Goal: Use online tool/utility: Utilize a website feature to perform a specific function

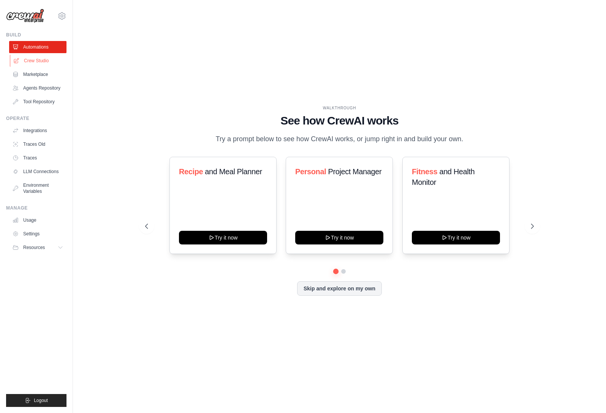
click at [47, 61] on link "Crew Studio" at bounding box center [38, 61] width 57 height 12
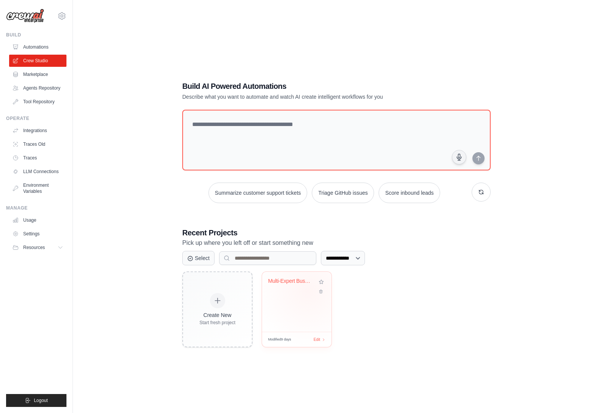
click at [308, 290] on div "Multi-Expert Business Analysis" at bounding box center [296, 286] width 57 height 17
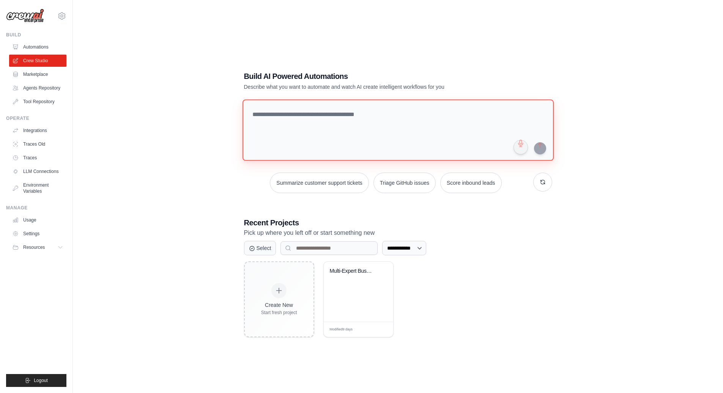
click at [301, 121] on textarea at bounding box center [397, 130] width 311 height 62
type textarea "*"
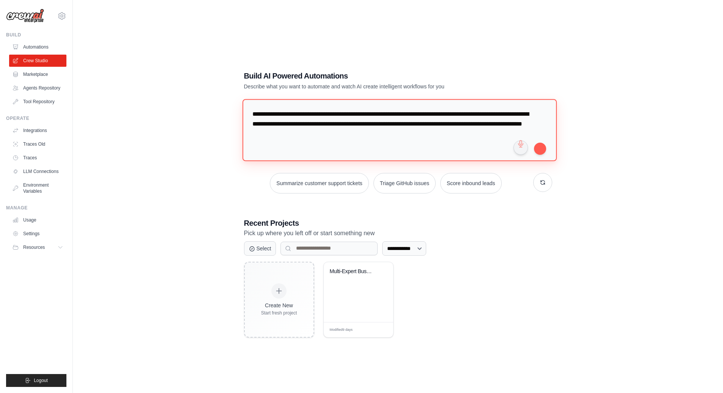
click at [280, 135] on textarea "**********" at bounding box center [399, 130] width 314 height 62
click at [400, 136] on textarea "**********" at bounding box center [399, 130] width 314 height 62
type textarea "**********"
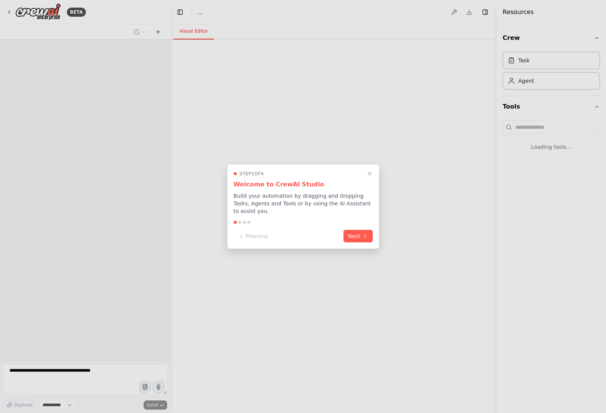
click at [277, 302] on div at bounding box center [303, 206] width 606 height 413
select select "****"
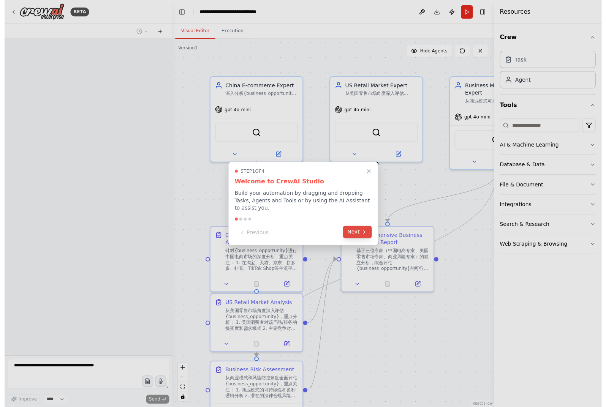
scroll to position [498, 0]
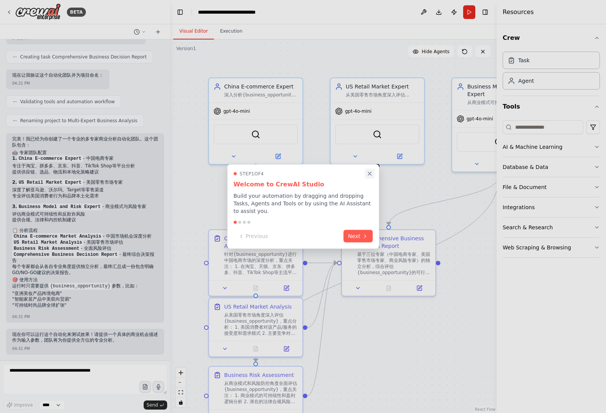
click at [370, 174] on icon "Close walkthrough" at bounding box center [369, 173] width 7 height 7
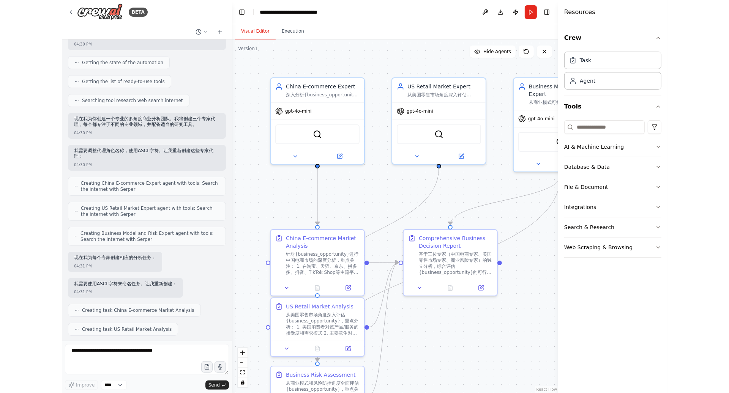
scroll to position [0, 0]
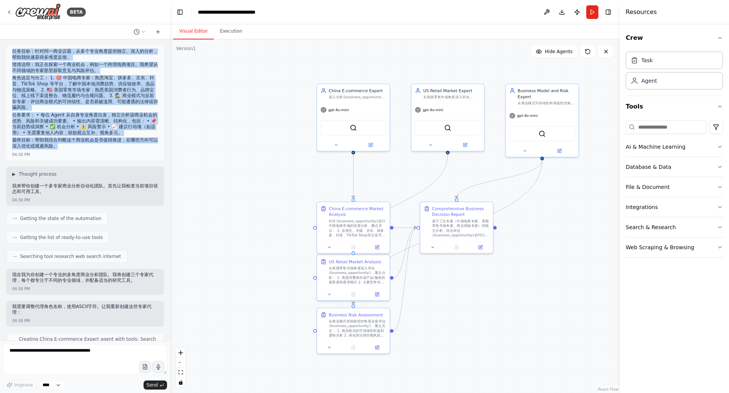
drag, startPoint x: 12, startPoint y: 51, endPoint x: 89, endPoint y: 147, distance: 123.2
click at [89, 147] on div "任务目标：针对同一商业议题，从多个专业角度提供独立、深入的分析，帮助我快速获得多维度反馈。 情境说明：我正在探索一个商业机会，例如一个跨境电商项目。我希望从不…" at bounding box center [85, 100] width 146 height 103
click at [210, 115] on div ".deletable-edge-delete-btn { width: 20px; height: 20px; border: 0px solid #ffff…" at bounding box center [395, 216] width 450 height 354
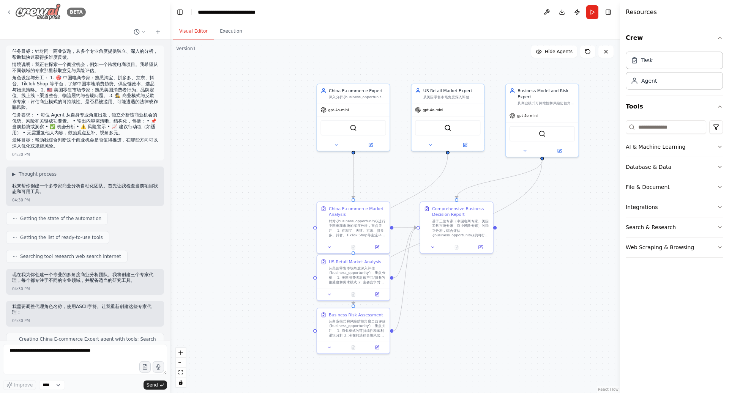
click at [9, 11] on icon at bounding box center [9, 12] width 2 height 3
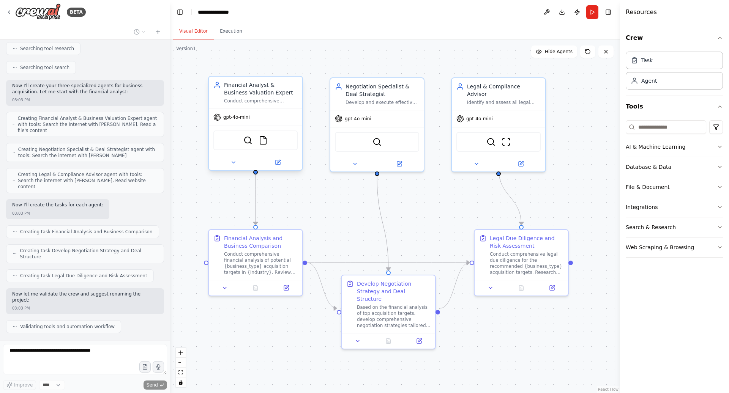
scroll to position [224, 0]
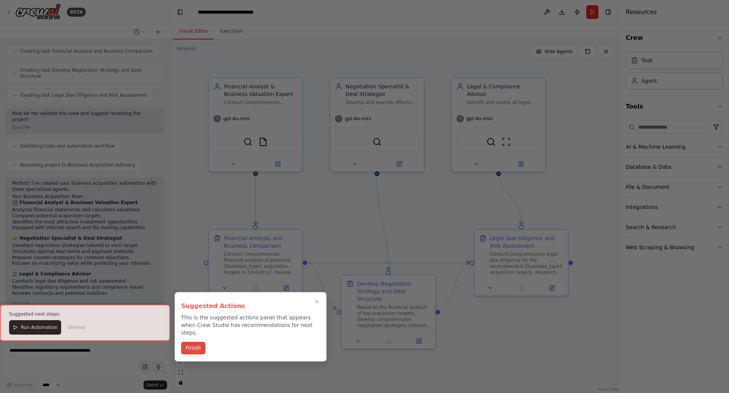
click at [195, 342] on button "Finish" at bounding box center [193, 348] width 24 height 13
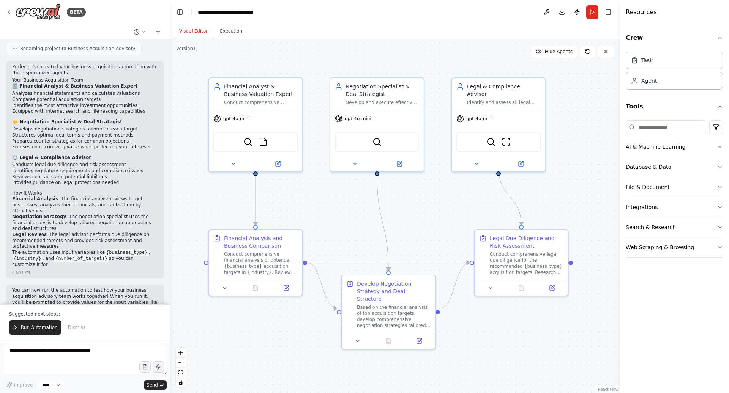
scroll to position [509, 0]
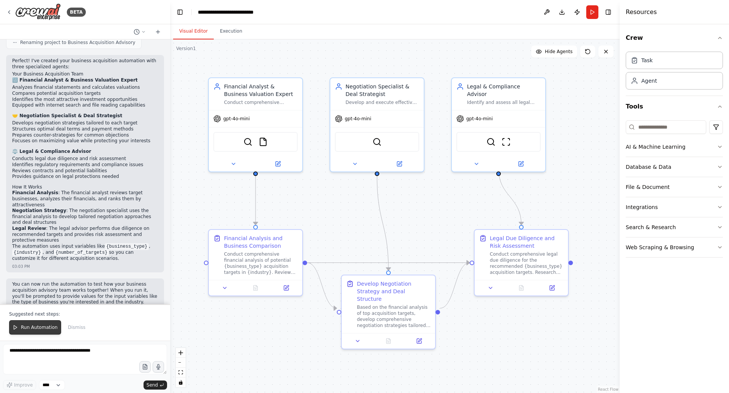
click at [36, 327] on span "Run Automation" at bounding box center [39, 328] width 37 height 6
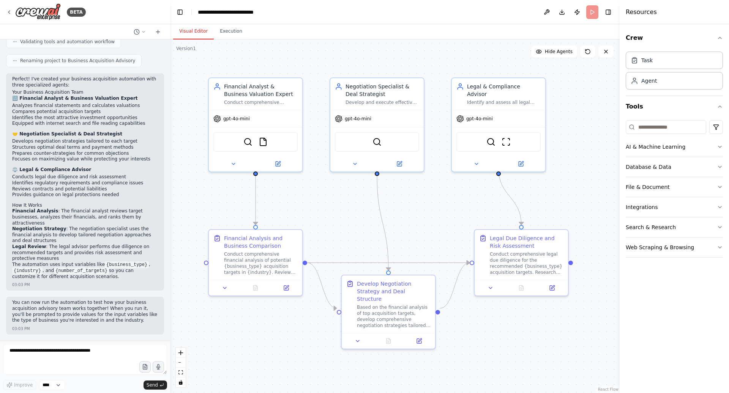
scroll to position [472, 0]
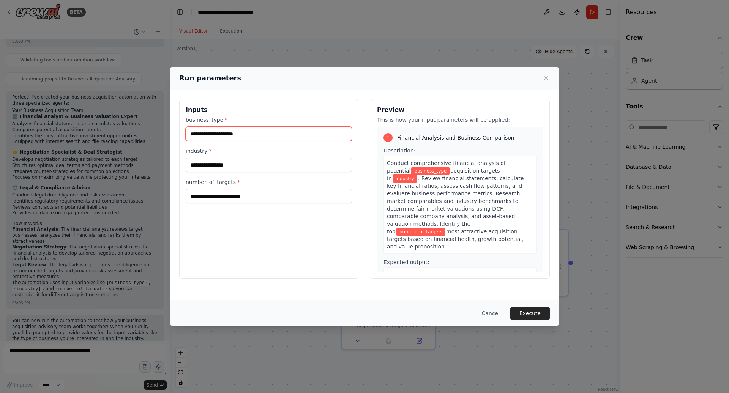
click at [219, 137] on input "business_type *" at bounding box center [269, 134] width 166 height 14
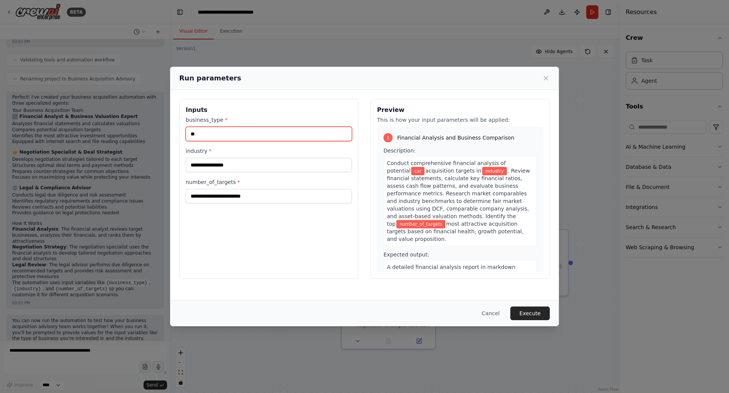
type input "*"
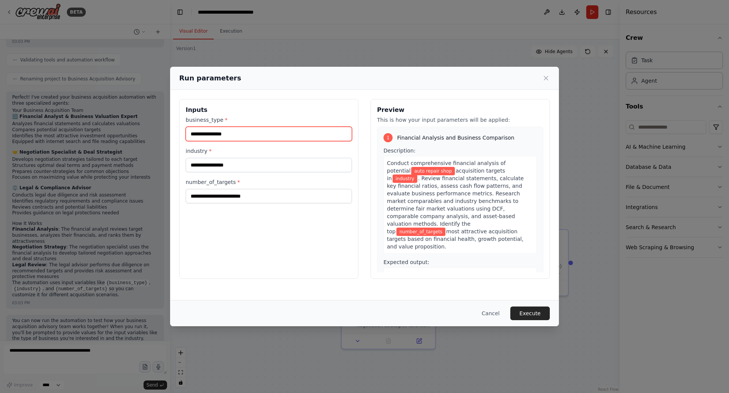
type input "**********"
click at [221, 167] on input "industry *" at bounding box center [269, 165] width 166 height 14
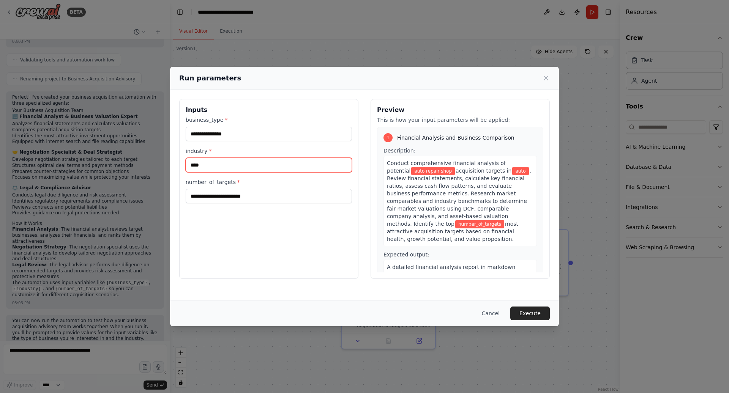
type input "****"
click at [231, 196] on input "number_of_targets *" at bounding box center [269, 196] width 166 height 14
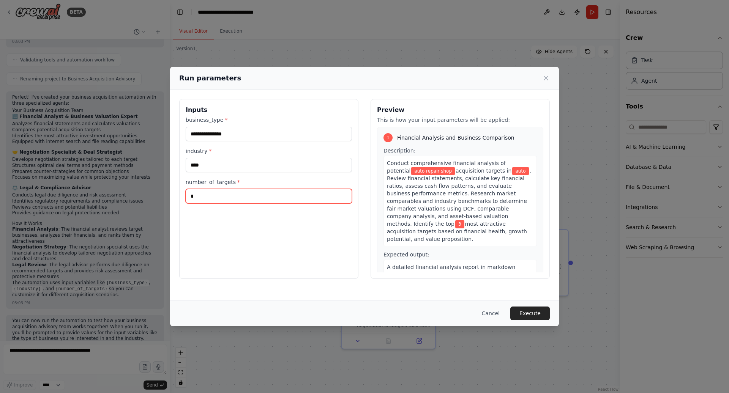
type input "*"
click at [534, 315] on button "Execute" at bounding box center [529, 314] width 39 height 14
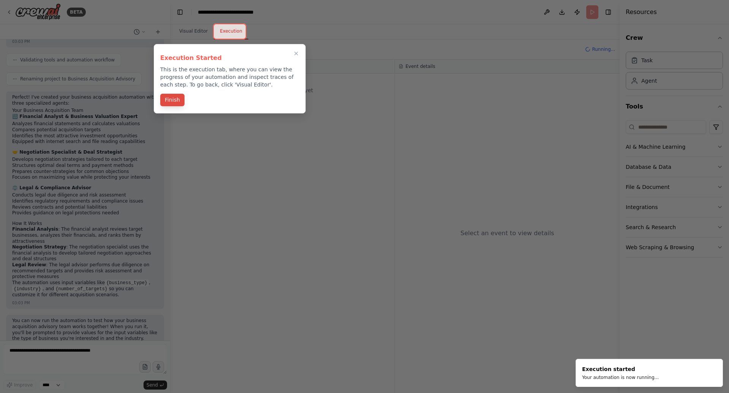
click at [172, 100] on button "Finish" at bounding box center [172, 100] width 24 height 13
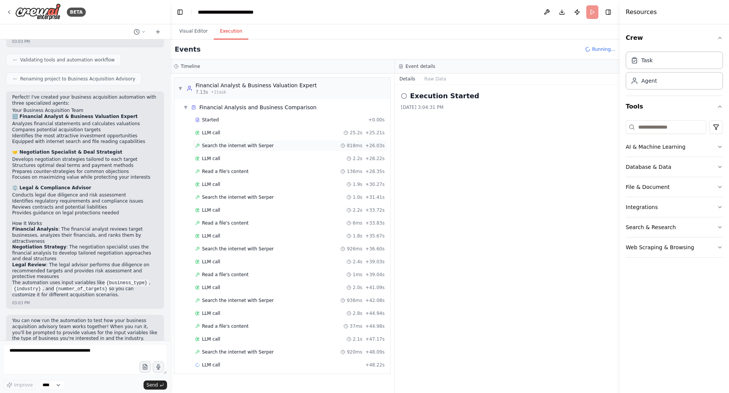
click at [256, 145] on span "Search the internet with Serper" at bounding box center [238, 146] width 72 height 6
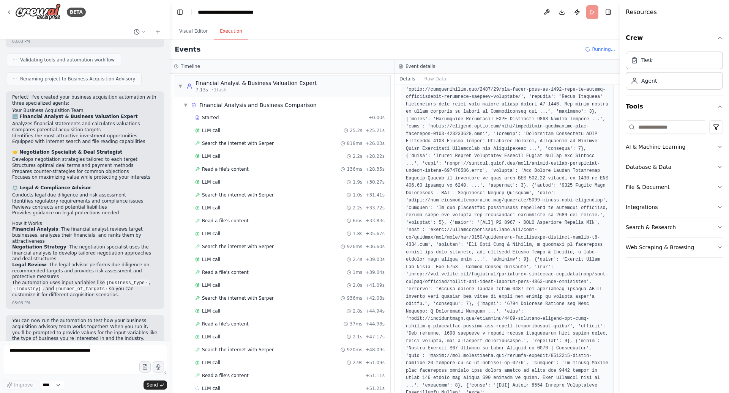
scroll to position [261, 0]
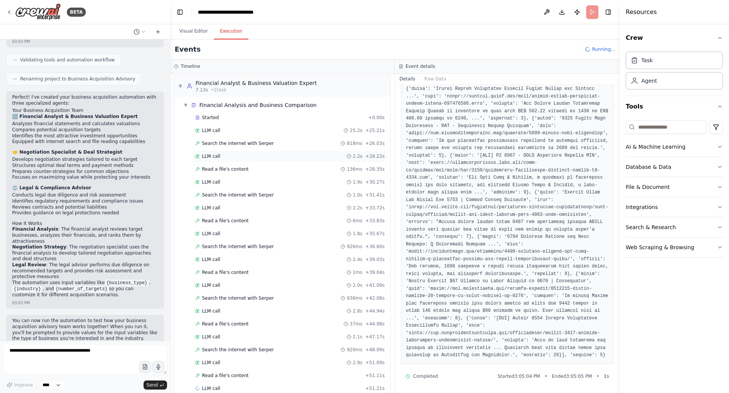
click at [228, 154] on div "LLM call 2.2s + 28.22s" at bounding box center [289, 156] width 189 height 6
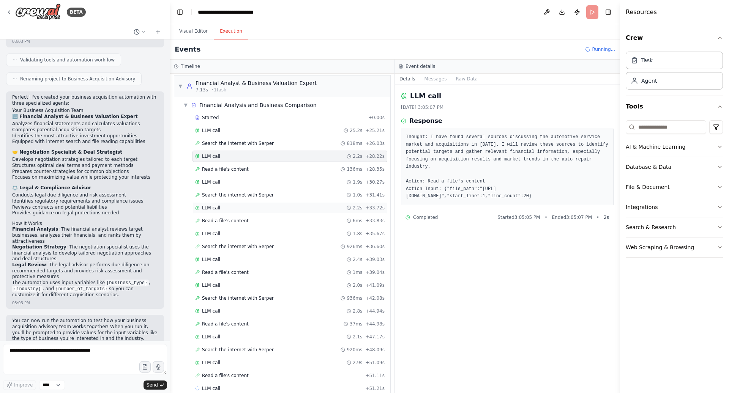
scroll to position [15, 0]
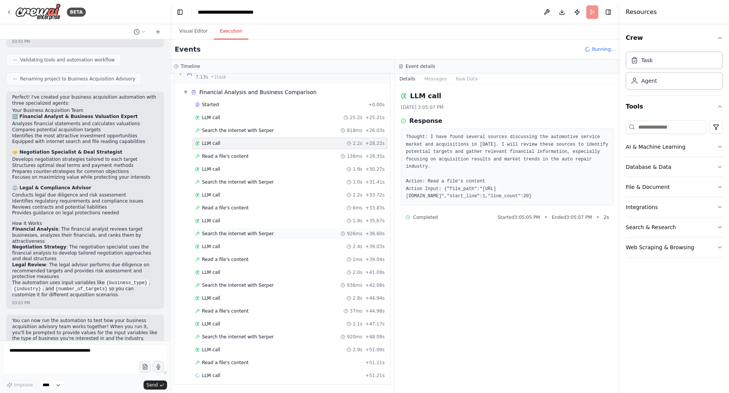
click at [239, 235] on span "Search the internet with Serper" at bounding box center [238, 234] width 72 height 6
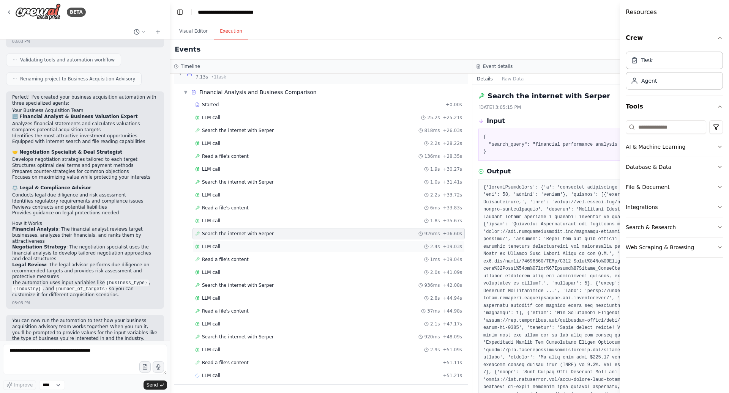
click at [238, 250] on div "LLM call 2.4s + 39.03s" at bounding box center [328, 246] width 272 height 11
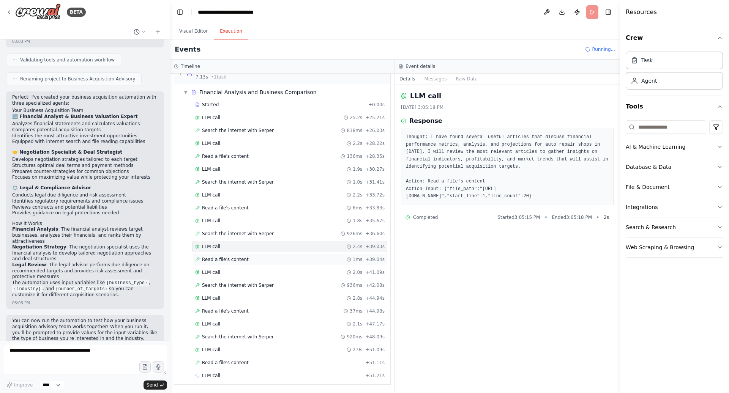
click at [237, 261] on span "Read a file's content" at bounding box center [225, 260] width 47 height 6
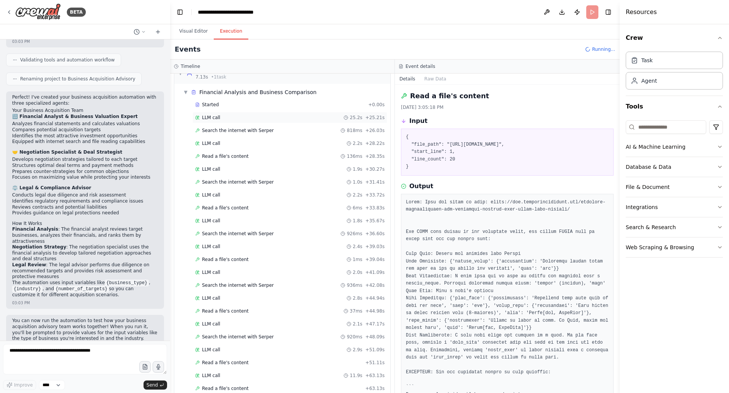
click at [222, 116] on div "LLM call 25.2s + 25.21s" at bounding box center [289, 118] width 189 height 6
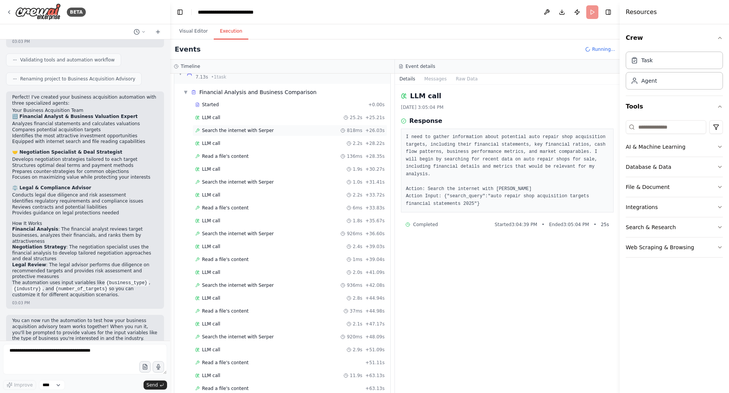
click at [226, 128] on span "Search the internet with Serper" at bounding box center [238, 131] width 72 height 6
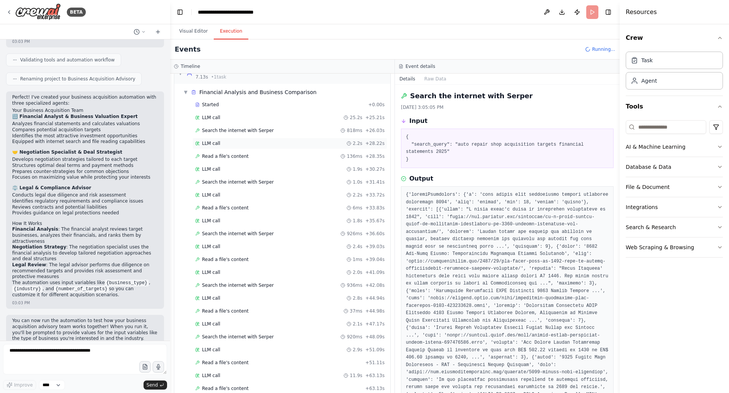
click at [238, 138] on div "LLM call 2.2s + 28.22s" at bounding box center [289, 143] width 195 height 11
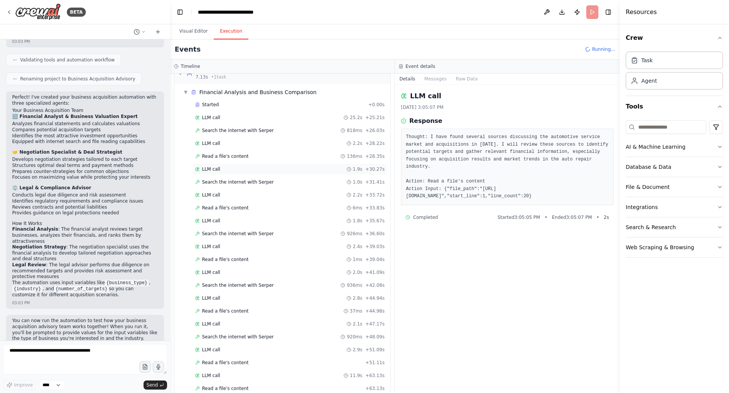
click at [218, 171] on span "LLM call" at bounding box center [211, 169] width 18 height 6
click at [233, 184] on span "Search the internet with Serper" at bounding box center [238, 182] width 72 height 6
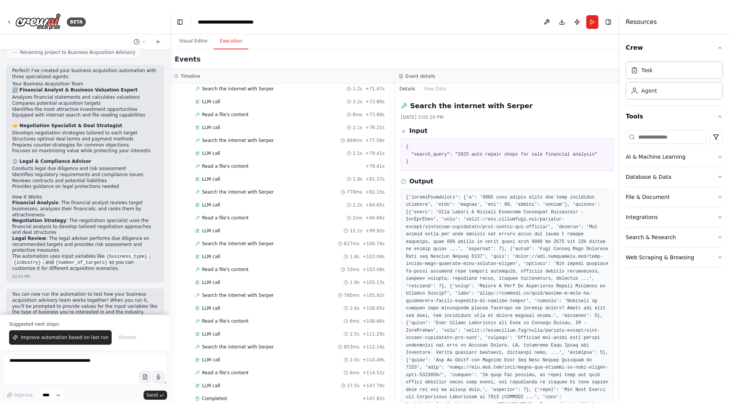
scroll to position [489, 0]
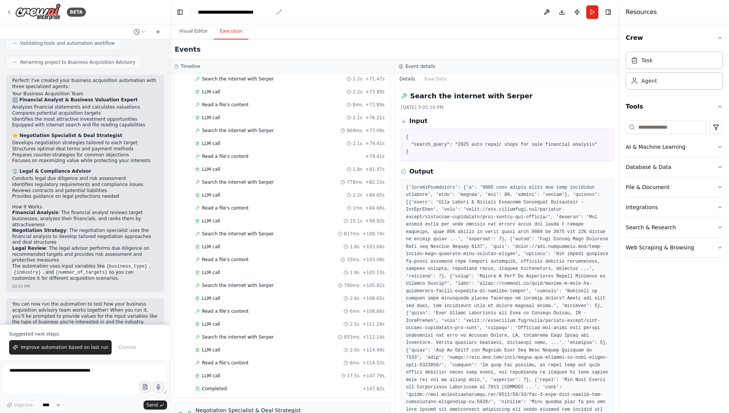
click at [224, 13] on div "**********" at bounding box center [235, 12] width 75 height 8
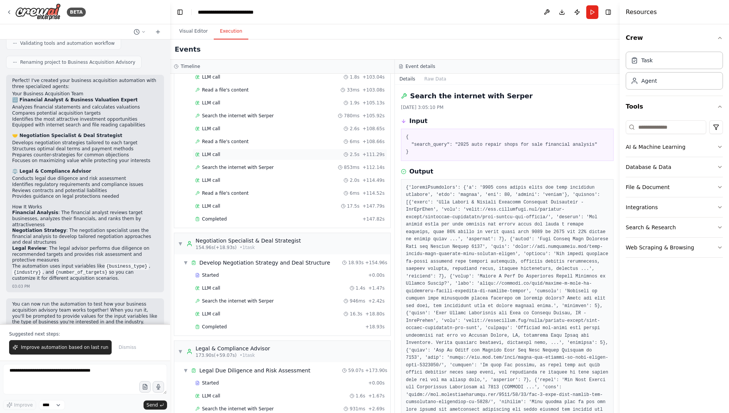
scroll to position [611, 0]
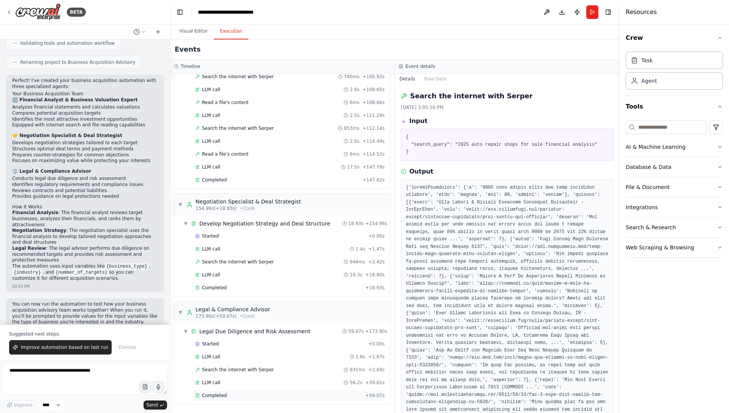
click at [230, 393] on div "Completed" at bounding box center [278, 396] width 167 height 6
